Goal: Information Seeking & Learning: Understand process/instructions

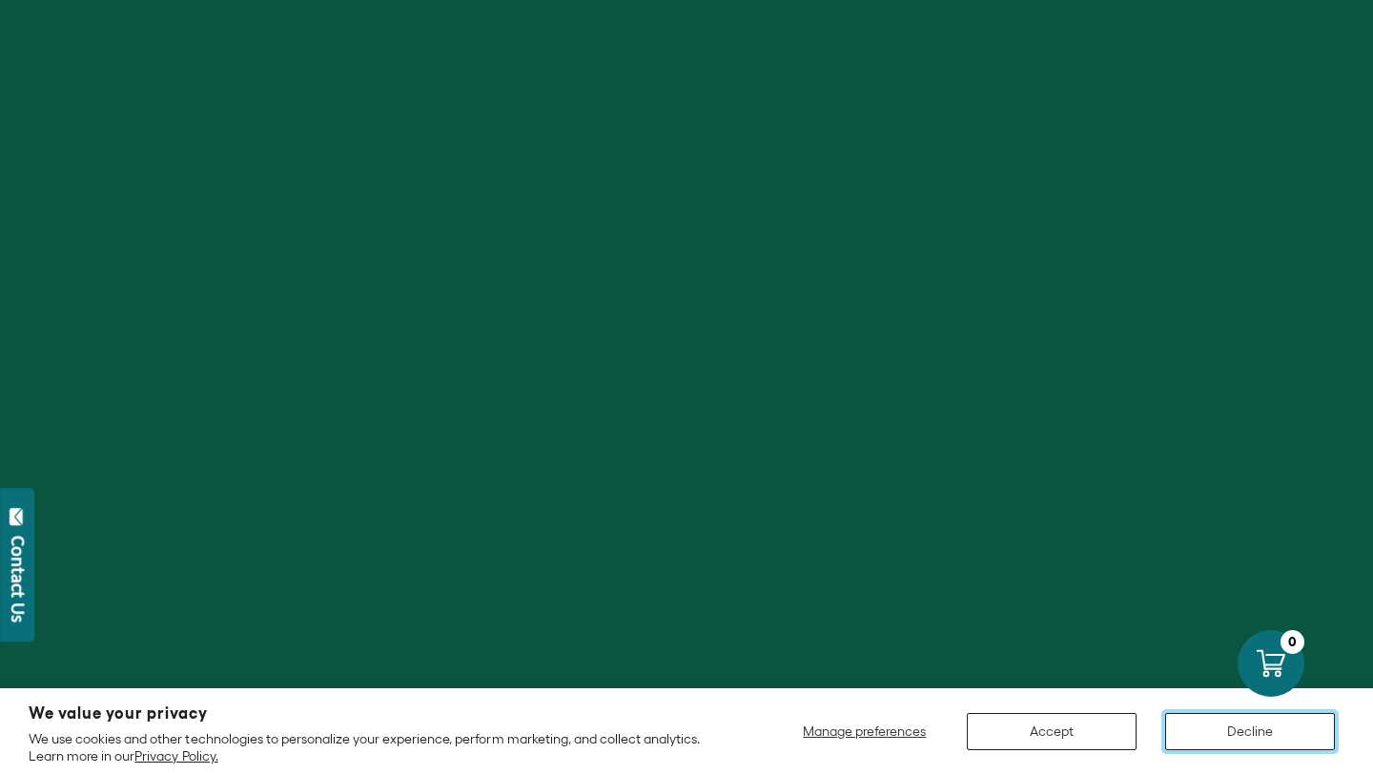
click at [1216, 729] on button "Decline" at bounding box center [1250, 731] width 170 height 37
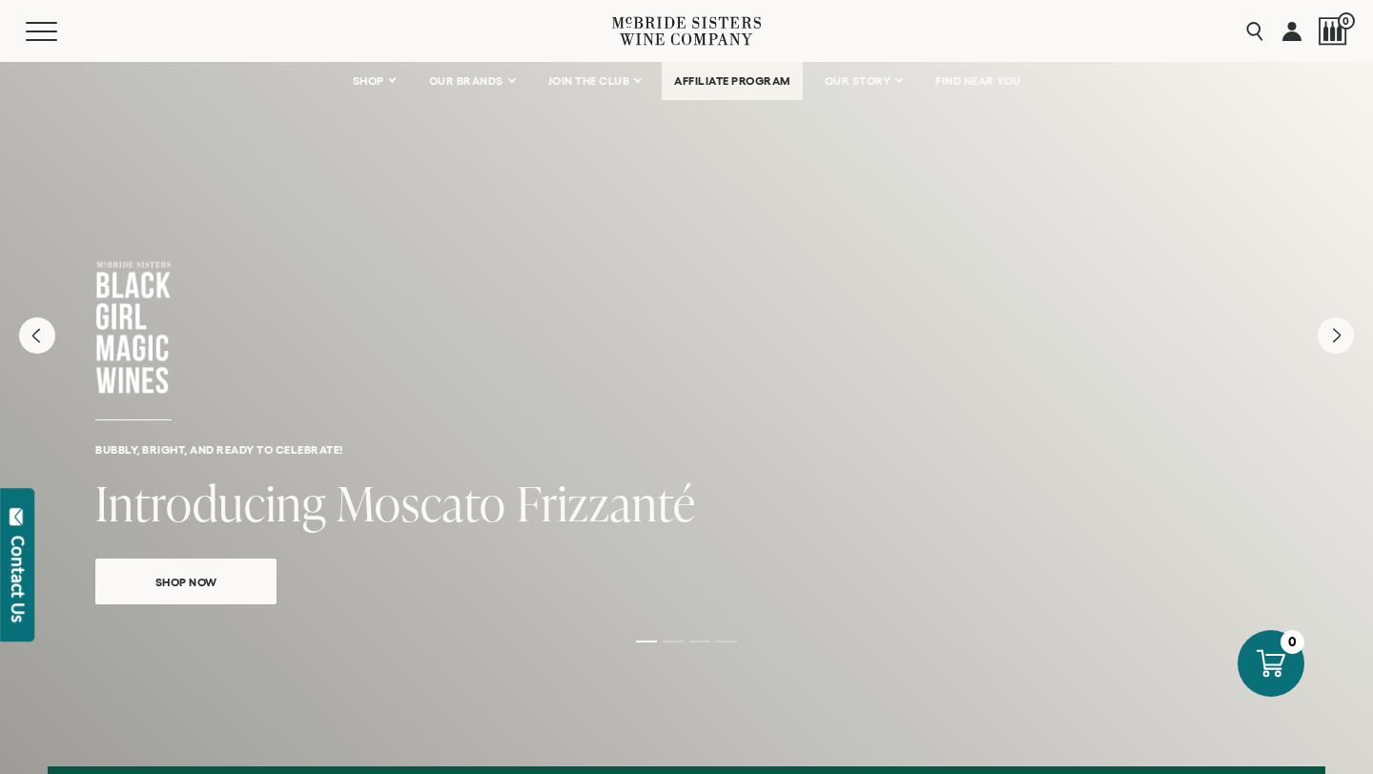
click at [742, 89] on link "AFFILIATE PROGRAM" at bounding box center [732, 81] width 141 height 38
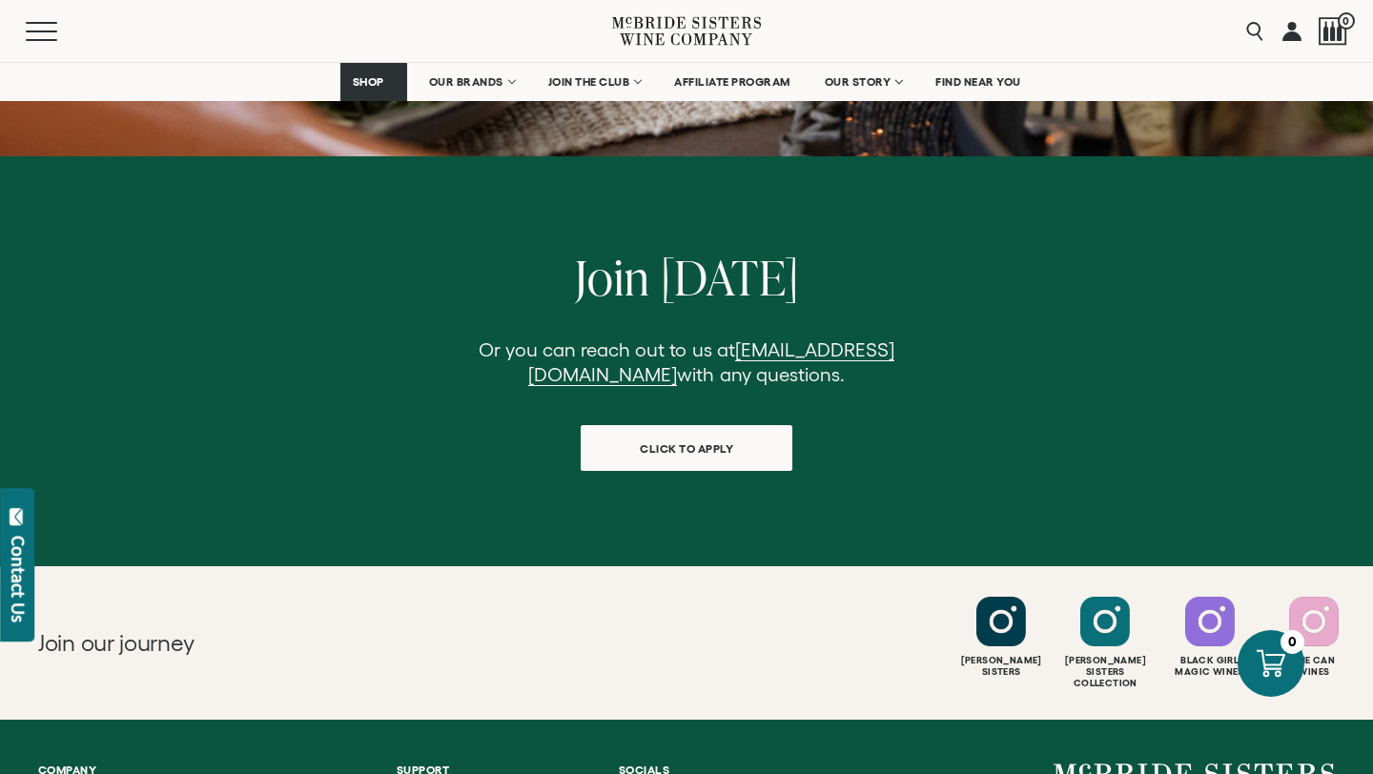
scroll to position [1795, 0]
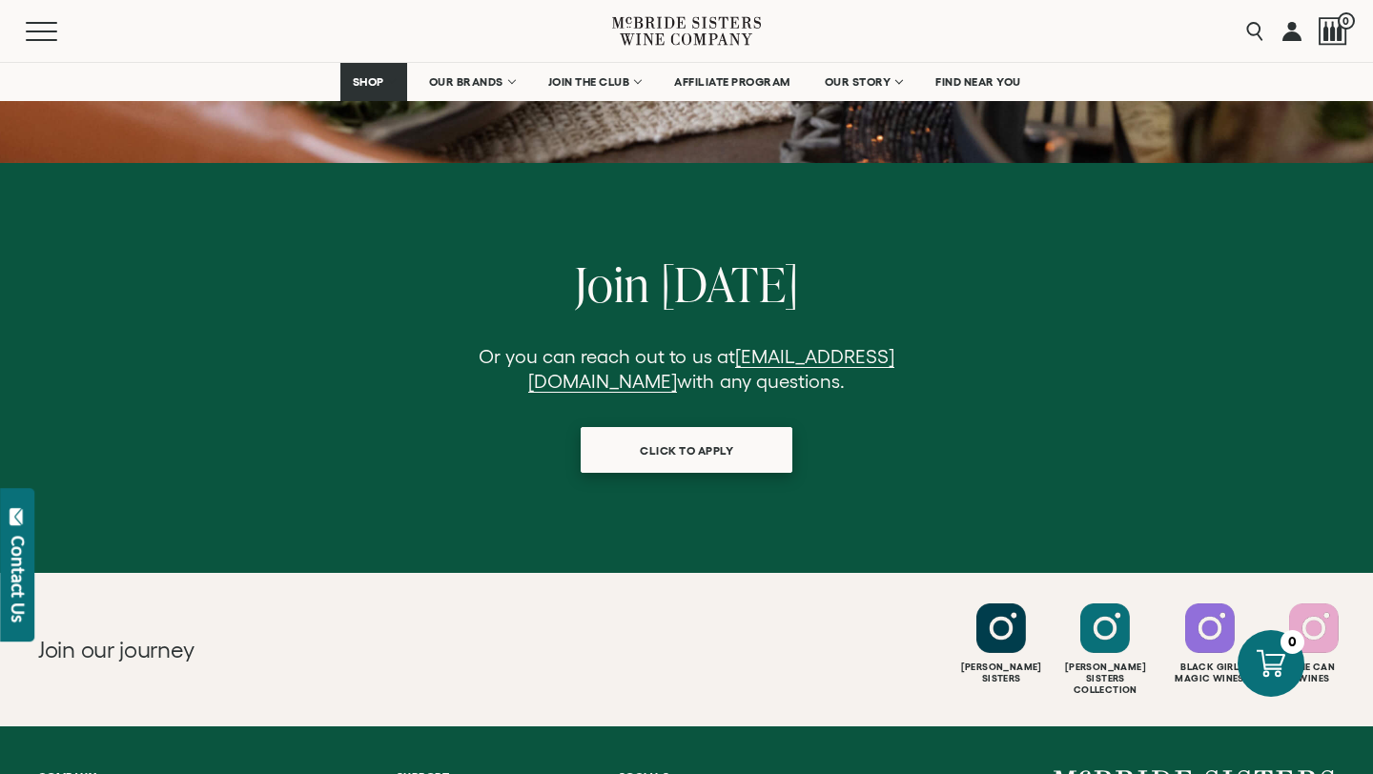
click at [675, 432] on span "click to apply" at bounding box center [686, 450] width 160 height 37
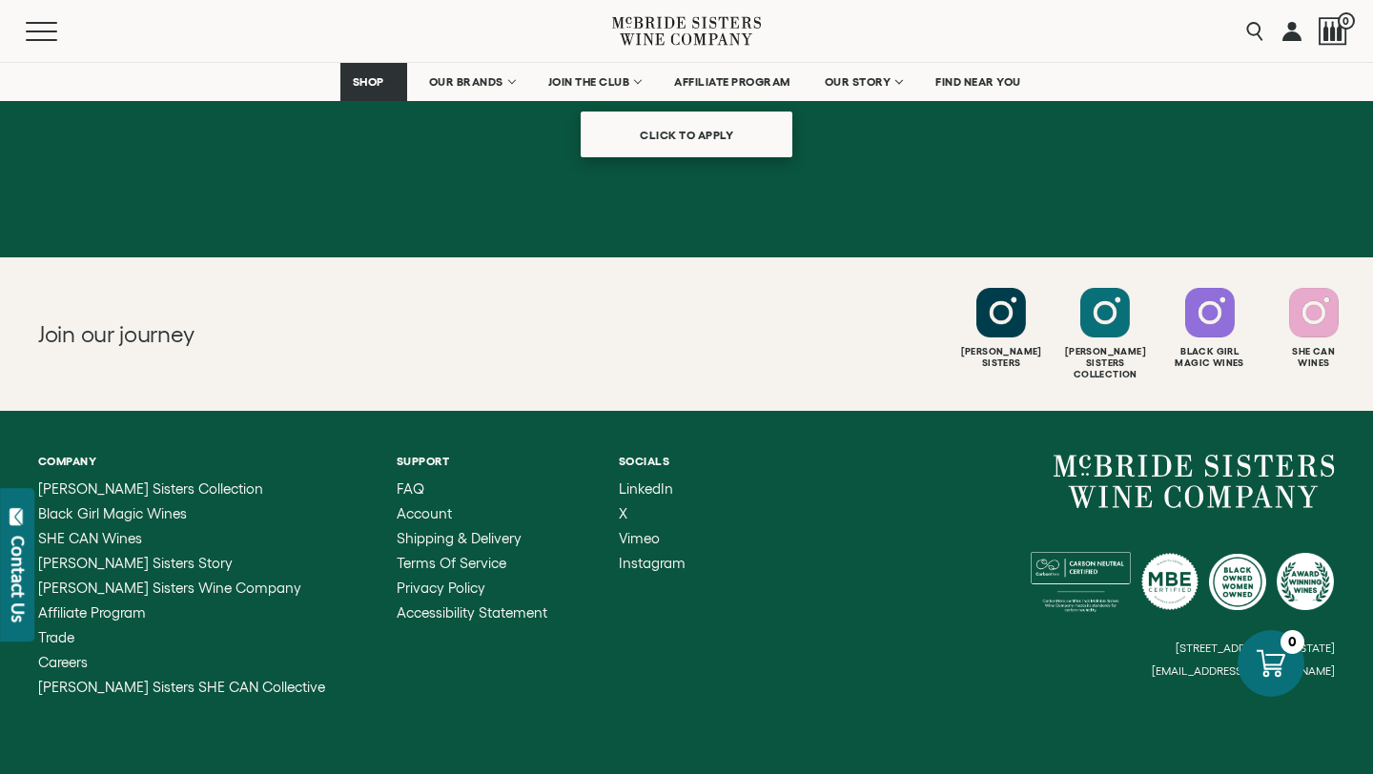
scroll to position [2142, 0]
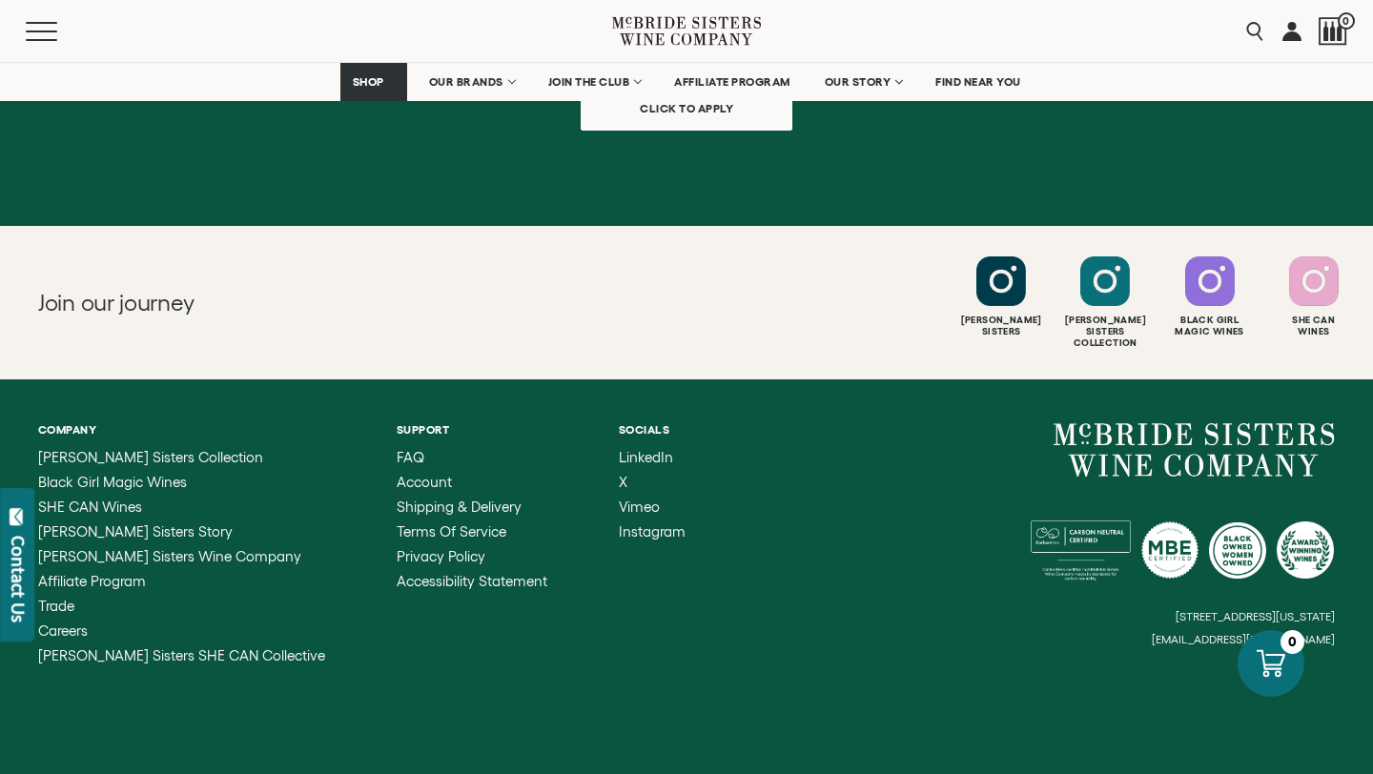
click at [1253, 633] on small "[EMAIL_ADDRESS][DOMAIN_NAME]" at bounding box center [1243, 639] width 183 height 13
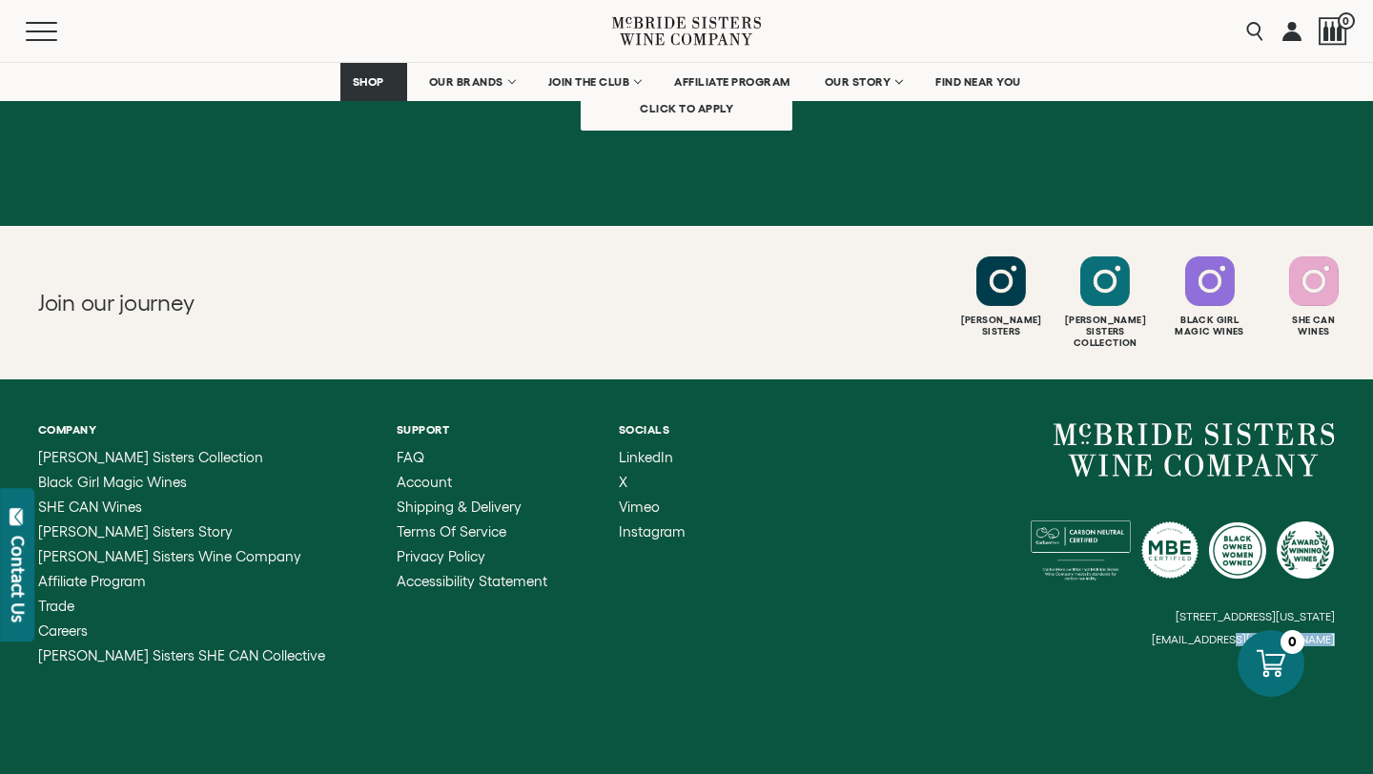
click at [1319, 633] on small "[EMAIL_ADDRESS][DOMAIN_NAME]" at bounding box center [1243, 639] width 183 height 13
click at [1291, 633] on small "[EMAIL_ADDRESS][DOMAIN_NAME]" at bounding box center [1243, 639] width 183 height 13
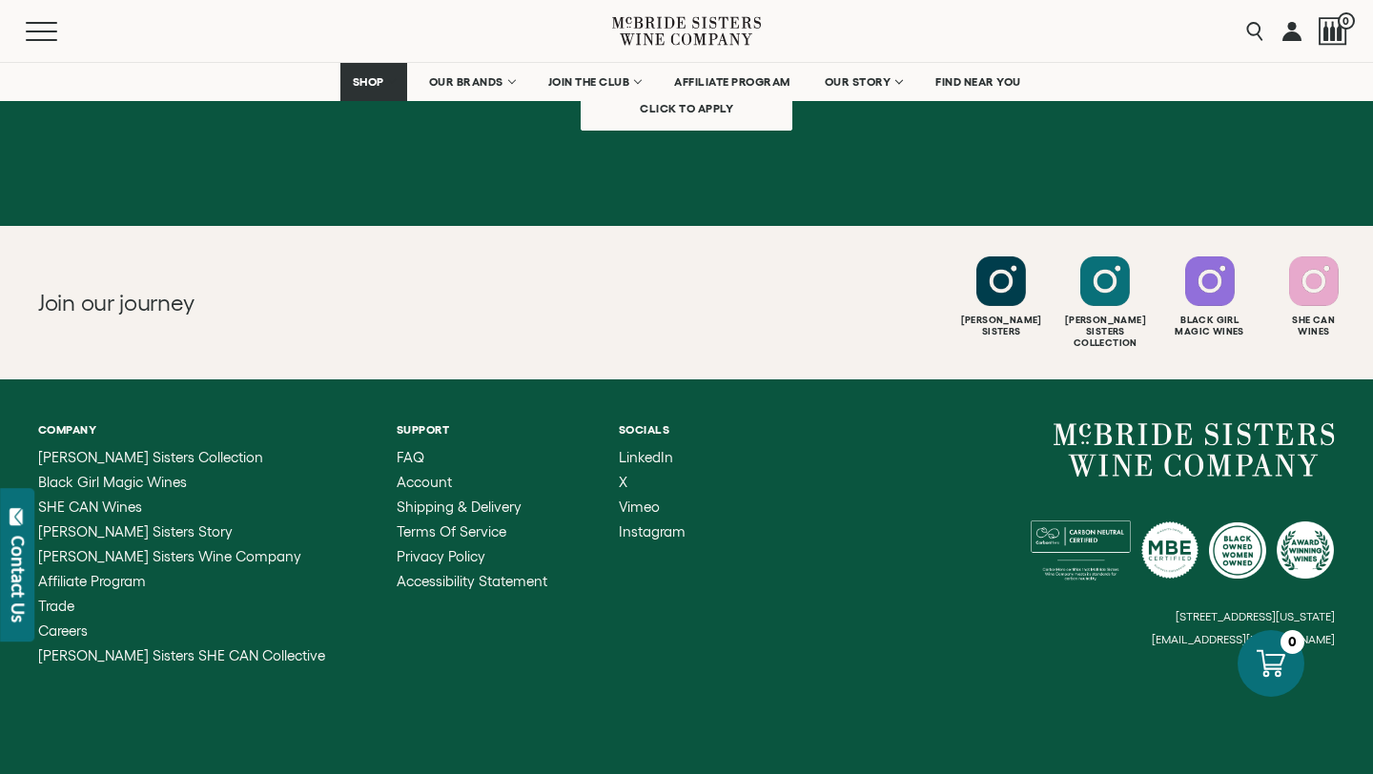
click at [1291, 633] on small "[EMAIL_ADDRESS][DOMAIN_NAME]" at bounding box center [1243, 639] width 183 height 13
drag, startPoint x: 1291, startPoint y: 564, endPoint x: 1173, endPoint y: 555, distance: 118.6
click at [1173, 555] on div "6114 La Salle Avenue, #280, Oakland, California, US 94611 hello@mcbridesisters.…" at bounding box center [1011, 534] width 648 height 223
drag, startPoint x: 1216, startPoint y: 562, endPoint x: 1241, endPoint y: 561, distance: 24.8
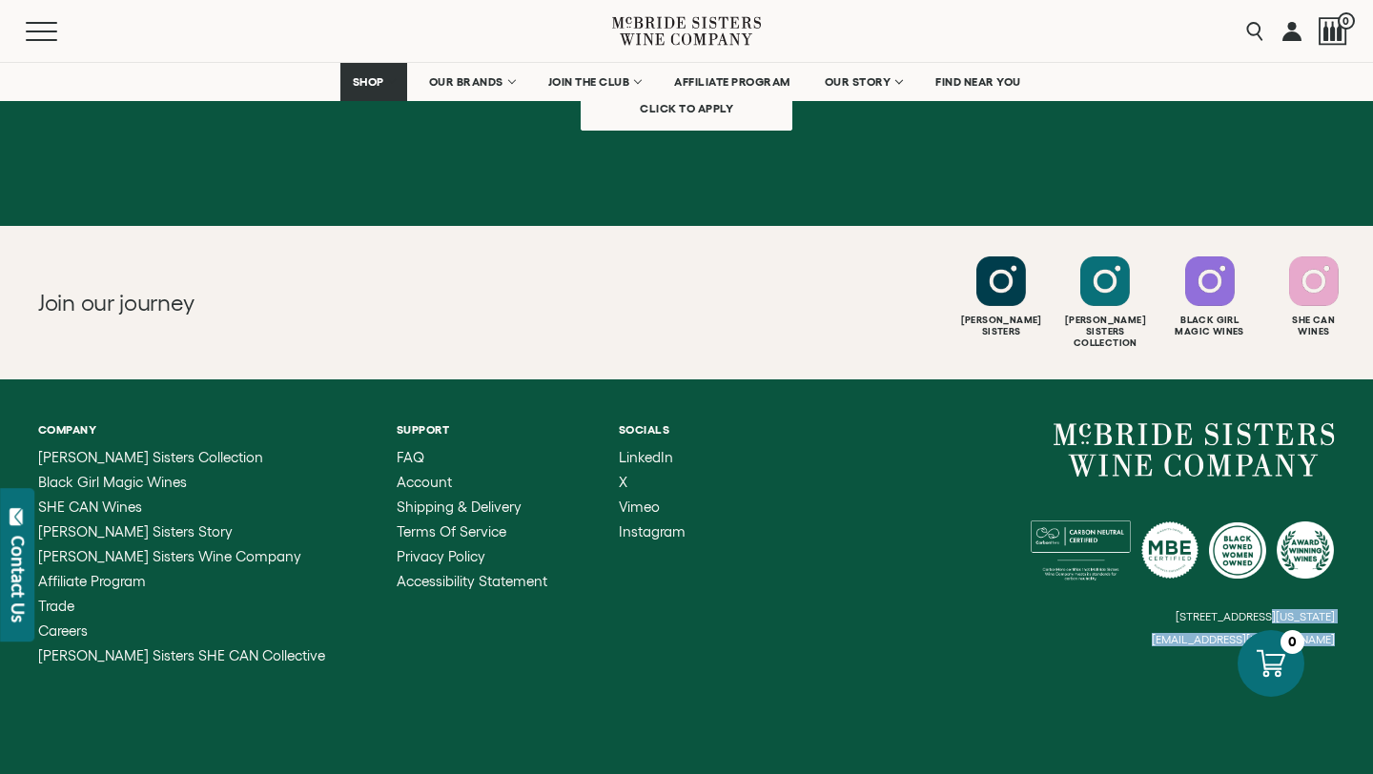
click at [1216, 561] on div "6114 La Salle Avenue, #280, Oakland, California, US 94611 hello@mcbridesisters.…" at bounding box center [1011, 534] width 648 height 223
click at [1329, 560] on div "6114 La Salle Avenue, #280, Oakland, California, US 94611 hello@mcbridesisters.…" at bounding box center [1011, 534] width 648 height 223
click at [1329, 633] on small "[EMAIL_ADDRESS][DOMAIN_NAME]" at bounding box center [1243, 639] width 183 height 13
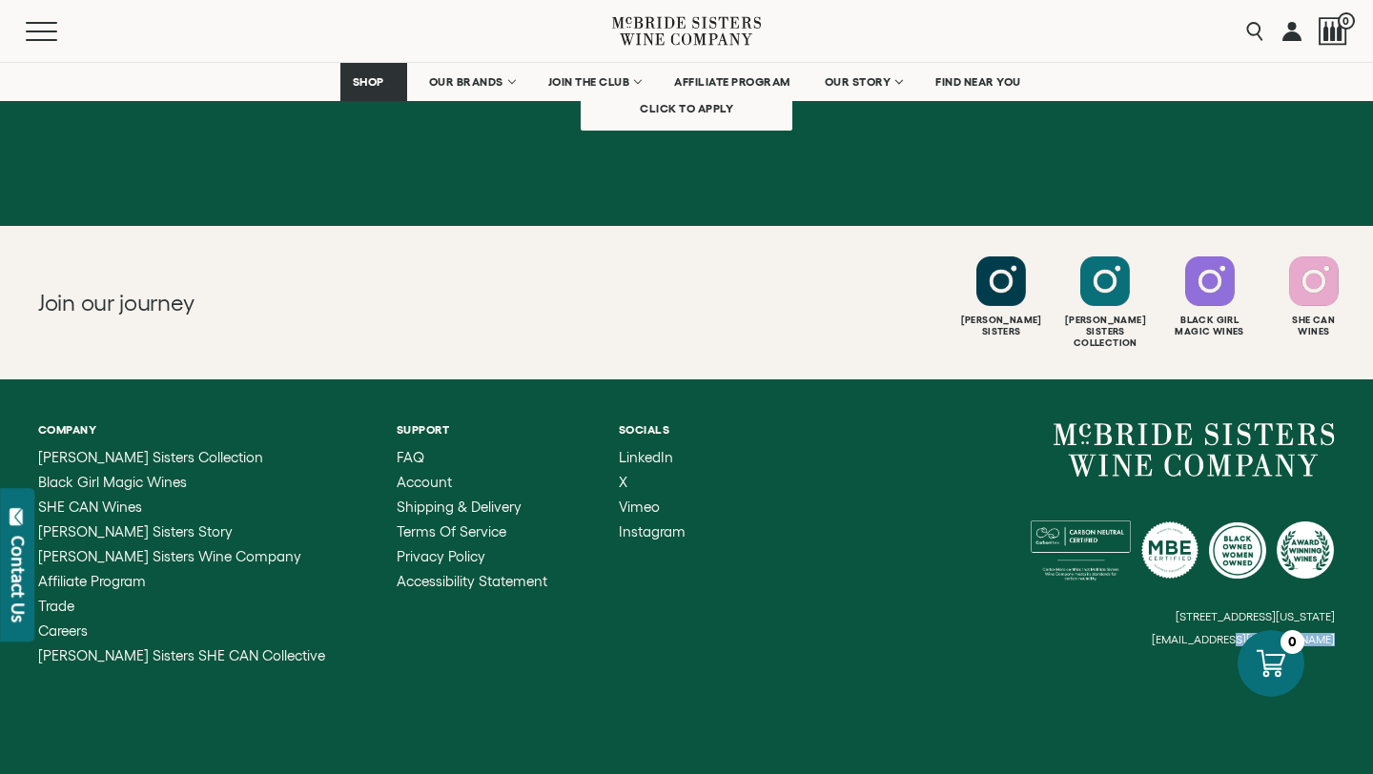
click at [1329, 633] on small "[EMAIL_ADDRESS][DOMAIN_NAME]" at bounding box center [1243, 639] width 183 height 13
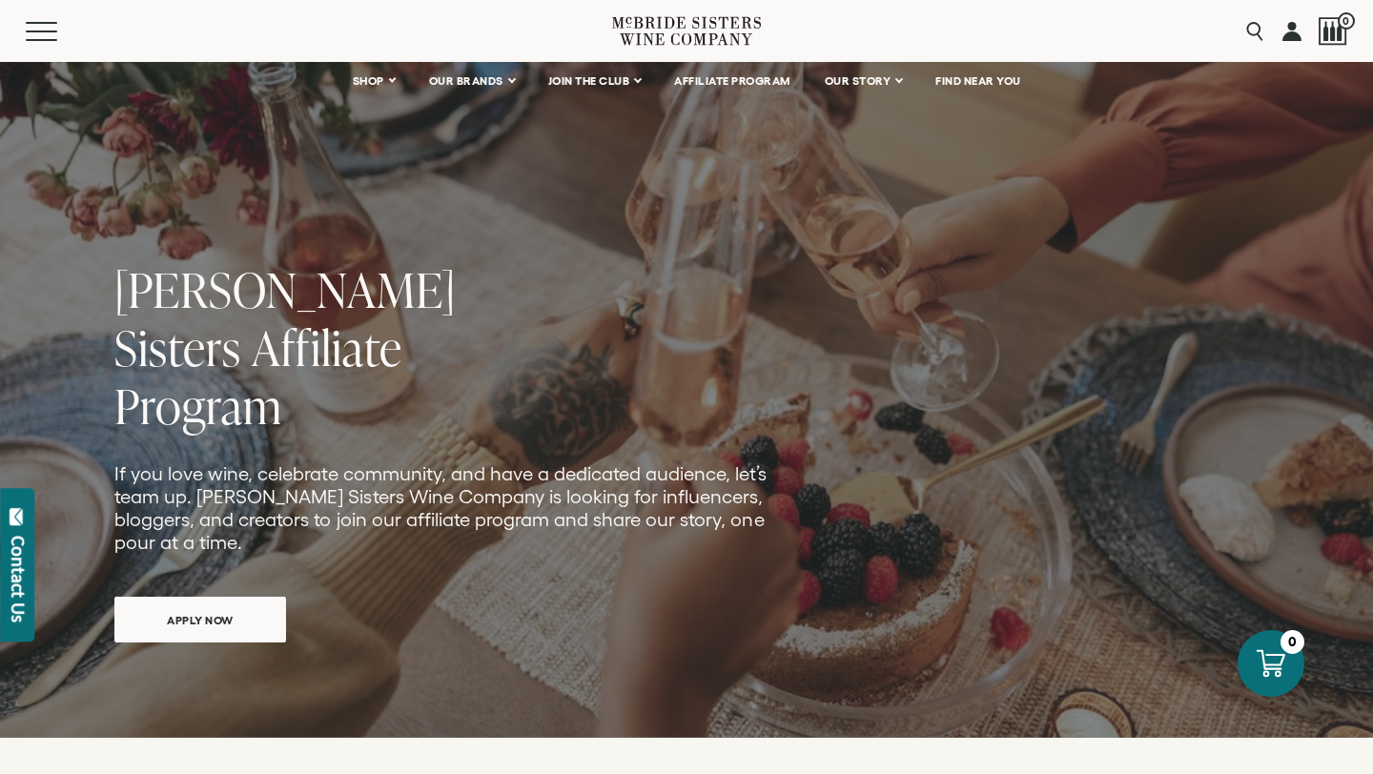
scroll to position [0, 0]
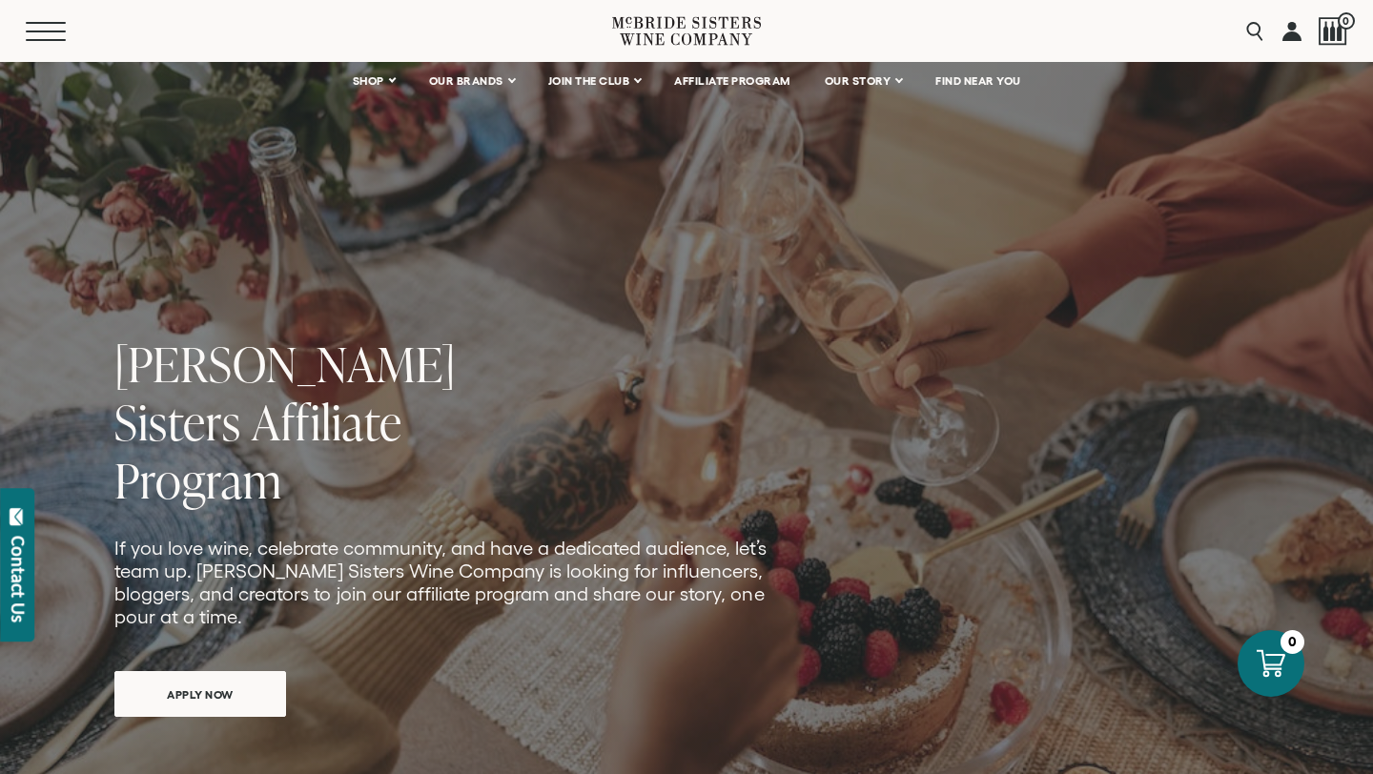
click at [27, 31] on span "Mobile Menu Trigger" at bounding box center [46, 32] width 40 height 2
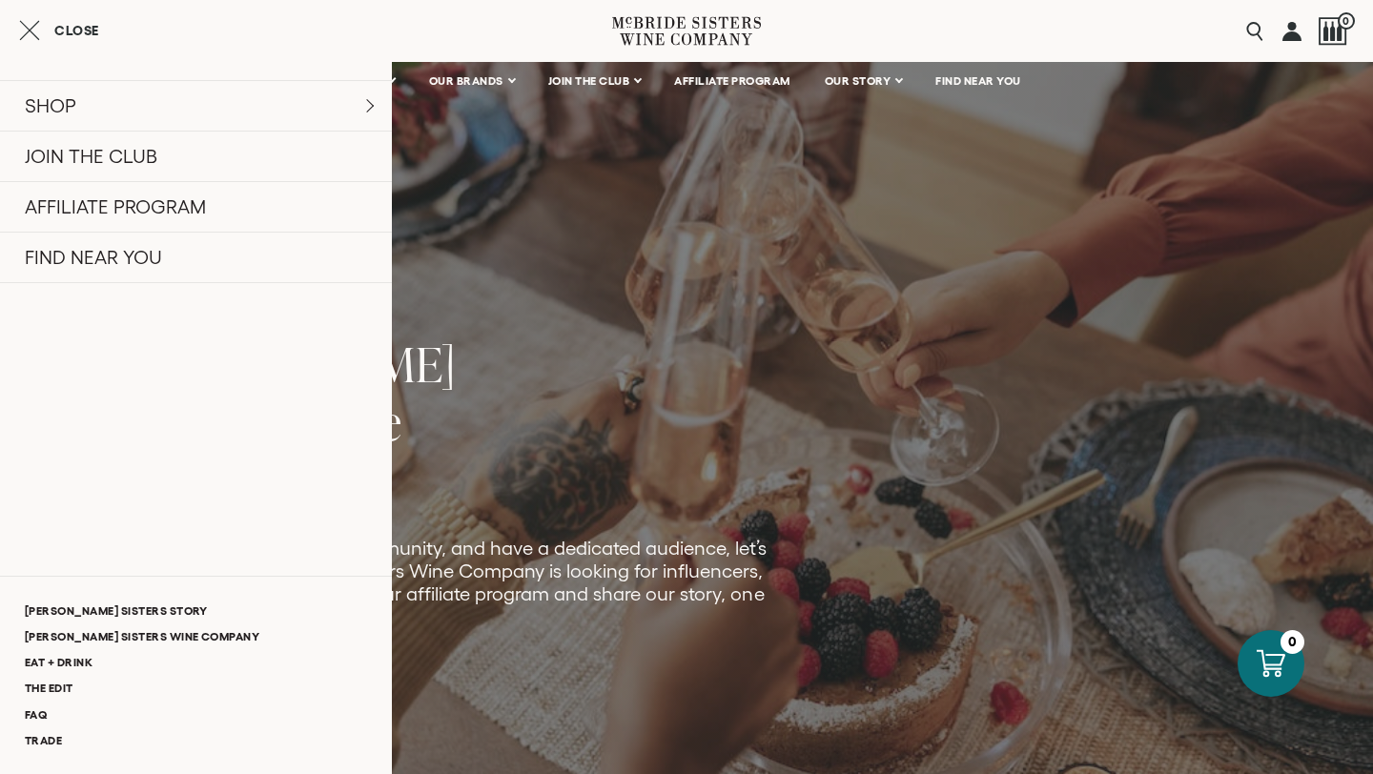
click at [1298, 31] on link at bounding box center [1292, 31] width 19 height 62
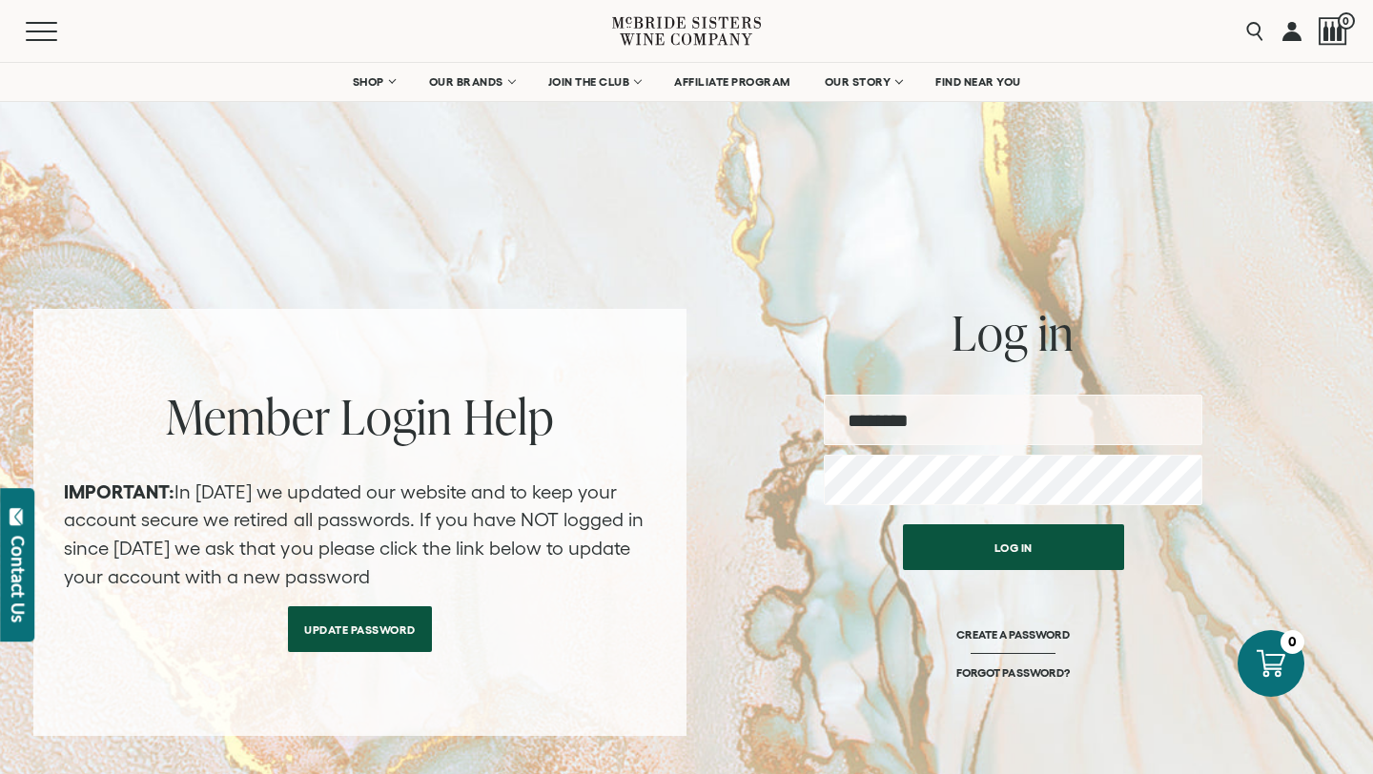
click at [13, 593] on div "Contact Us" at bounding box center [18, 579] width 19 height 87
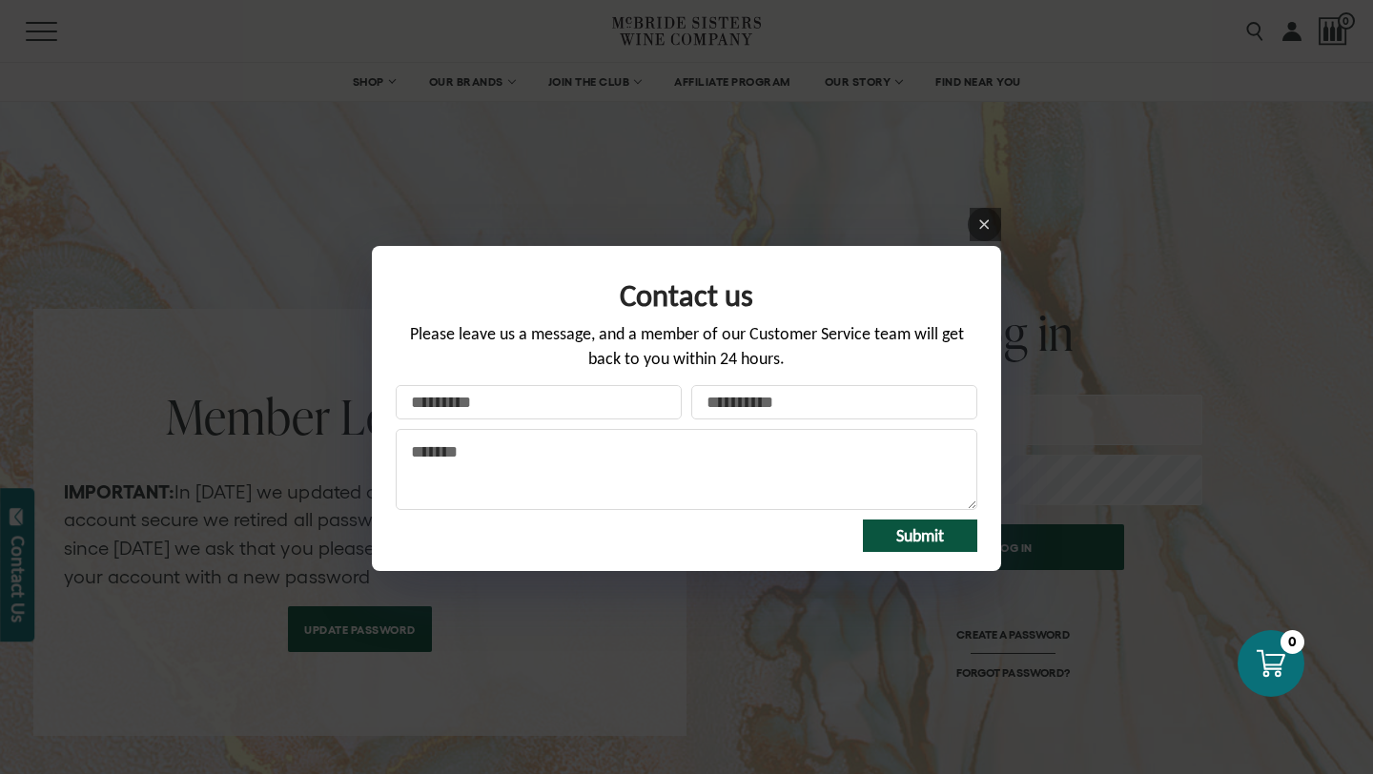
click at [487, 405] on input "Your name" at bounding box center [539, 402] width 286 height 34
click at [1001, 224] on div "Contact us Please leave us a message, and a member of our Customer Service team…" at bounding box center [686, 387] width 1373 height 774
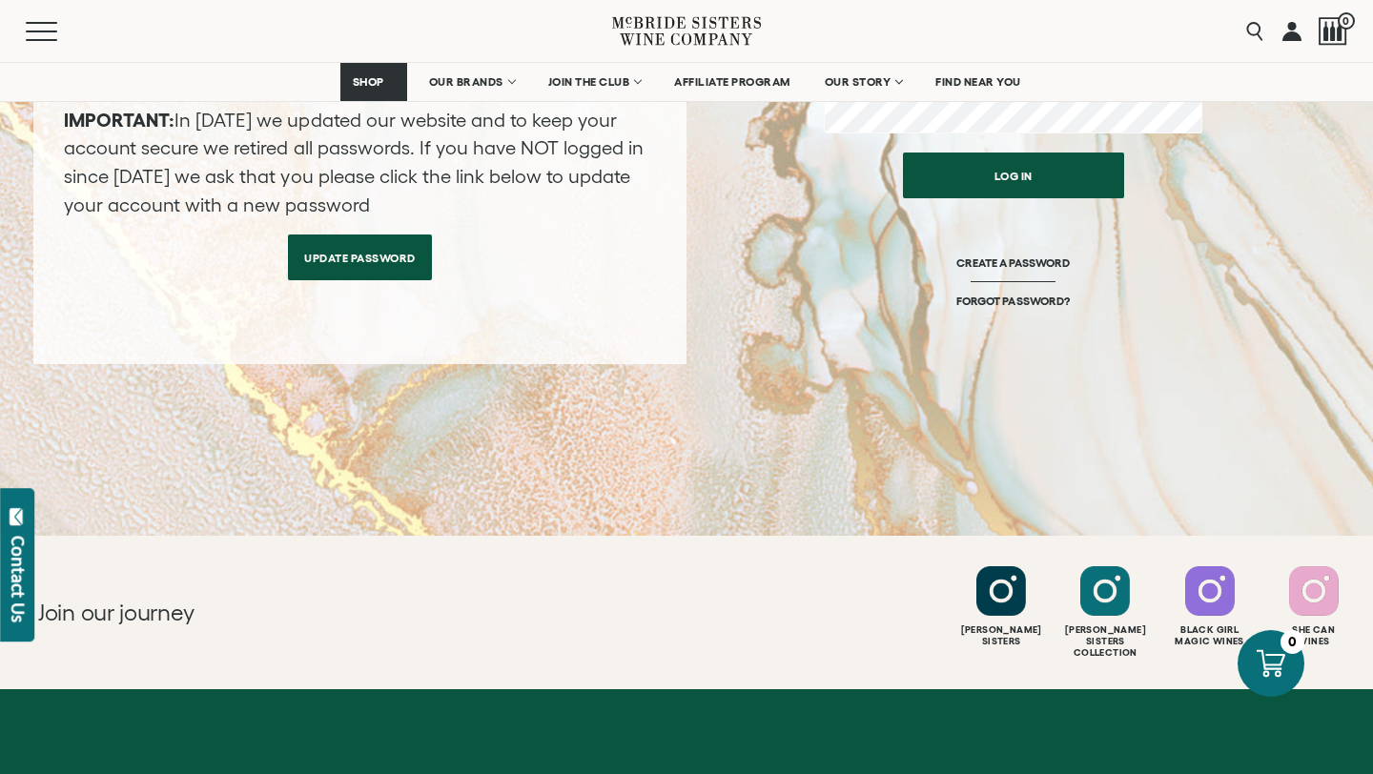
scroll to position [740, 0]
